Goal: Task Accomplishment & Management: Use online tool/utility

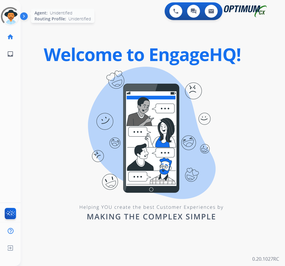
click at [7, 10] on div at bounding box center [10, 16] width 19 height 19
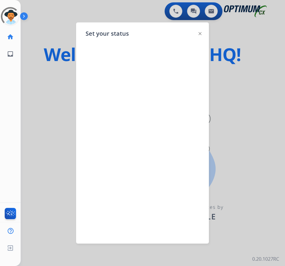
click at [14, 103] on div "Unidentified Untracked Edit Avatar Agent: Unidentified Routing Profile: Unident…" at bounding box center [10, 133] width 21 height 266
click at [113, 14] on div at bounding box center [142, 133] width 285 height 266
click at [199, 35] on div "swap_horiz Break voice bridge close_fullscreen Connect 3-Way Call merge_type Se…" at bounding box center [146, 35] width 250 height 28
click at [200, 33] on div "swap_horiz Break voice bridge close_fullscreen Connect 3-Way Call merge_type Se…" at bounding box center [146, 35] width 250 height 28
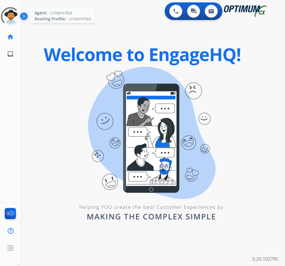
click at [1, 19] on div at bounding box center [10, 16] width 27 height 27
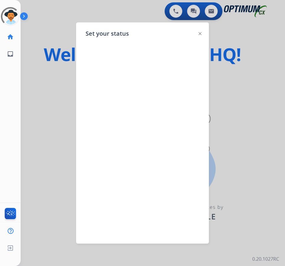
click at [199, 35] on img at bounding box center [200, 33] width 3 height 3
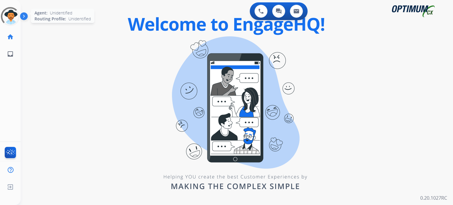
click at [11, 17] on div at bounding box center [10, 16] width 21 height 21
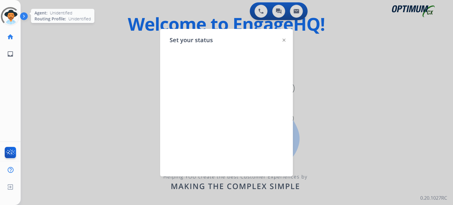
click at [11, 17] on div at bounding box center [10, 16] width 21 height 21
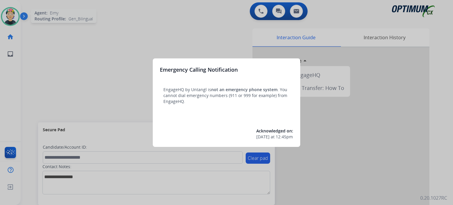
click at [2, 19] on div at bounding box center [226, 102] width 453 height 205
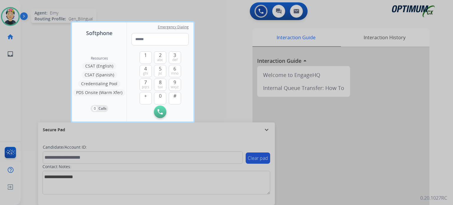
click at [5, 18] on div at bounding box center [226, 102] width 453 height 205
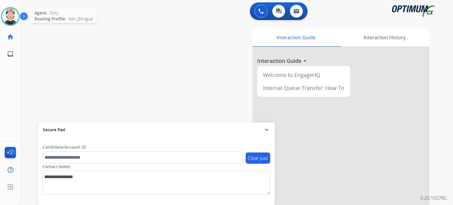
click at [5, 18] on img at bounding box center [10, 16] width 17 height 17
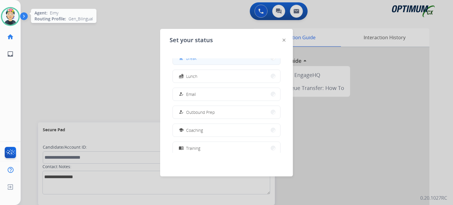
scroll to position [147, 0]
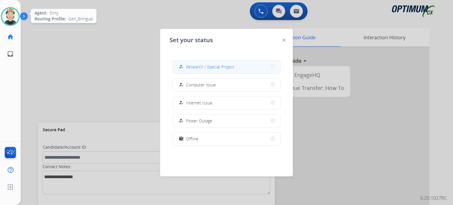
click at [196, 68] on span "Research / Special Project" at bounding box center [210, 67] width 48 height 6
